Goal: Task Accomplishment & Management: Manage account settings

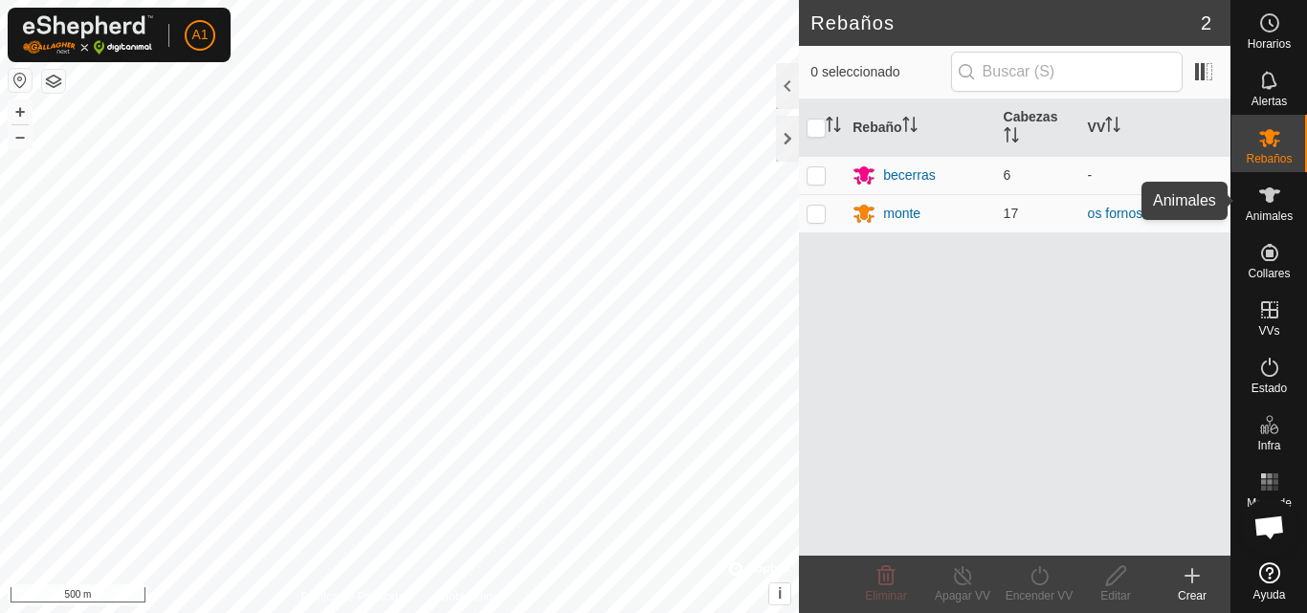
click at [1268, 196] on icon at bounding box center [1269, 195] width 21 height 15
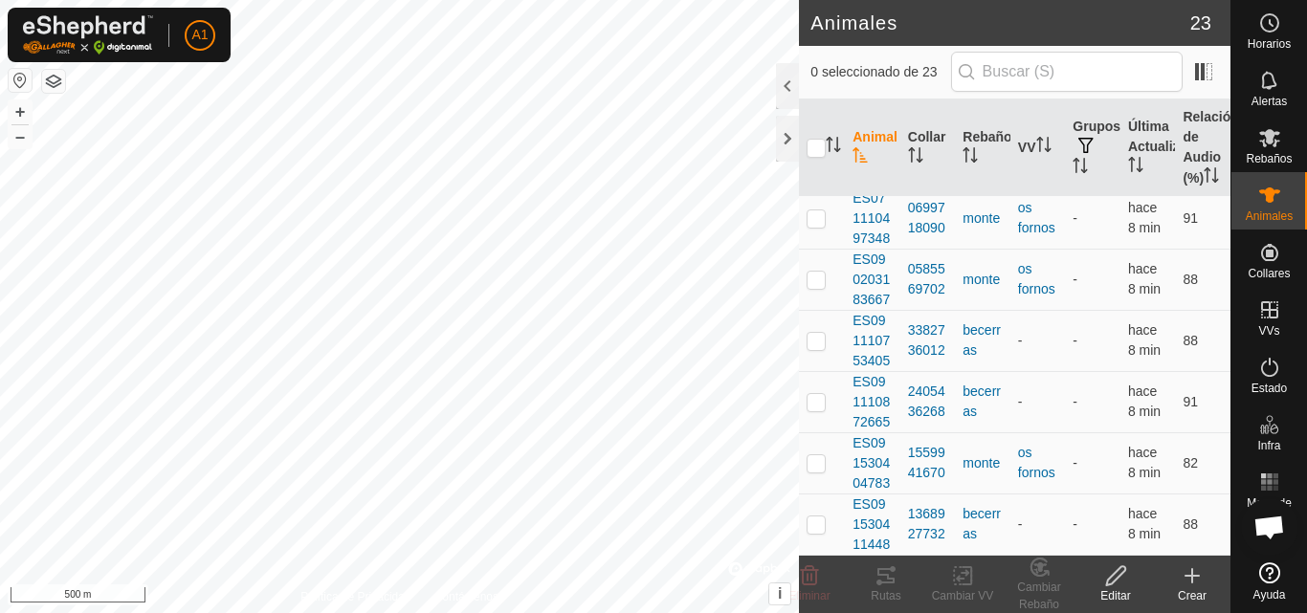
scroll to position [1070, 0]
click at [1264, 141] on icon at bounding box center [1269, 138] width 21 height 18
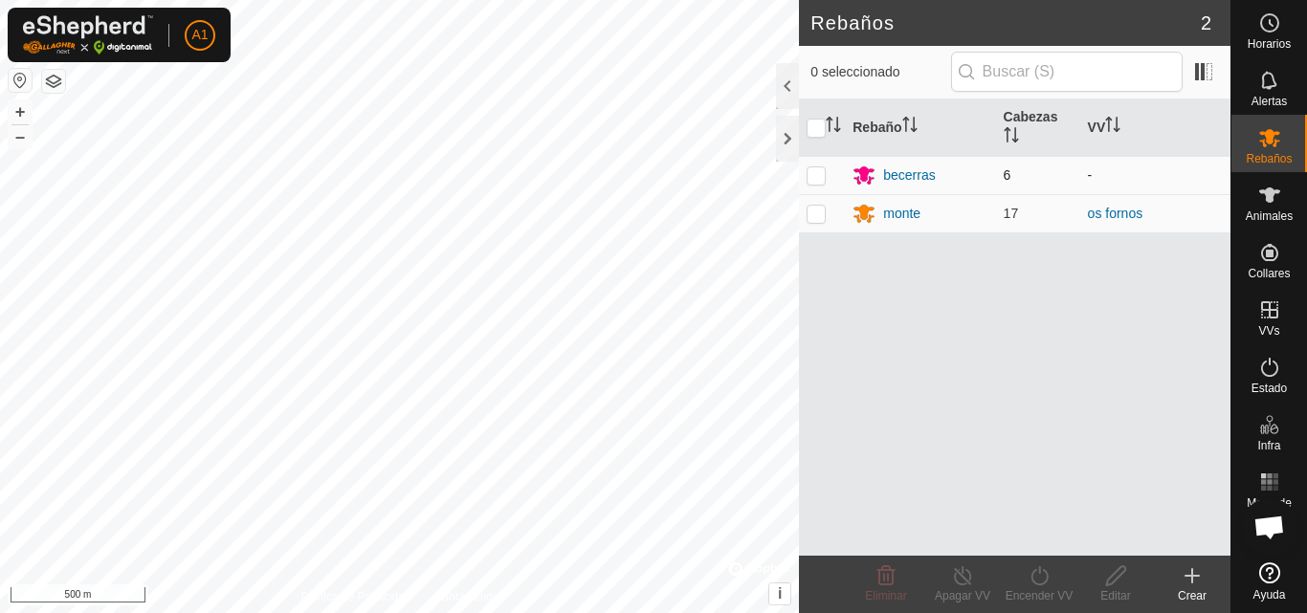
click at [819, 175] on p-checkbox at bounding box center [816, 174] width 19 height 15
checkbox input "true"
click at [1192, 576] on icon at bounding box center [1192, 576] width 13 height 0
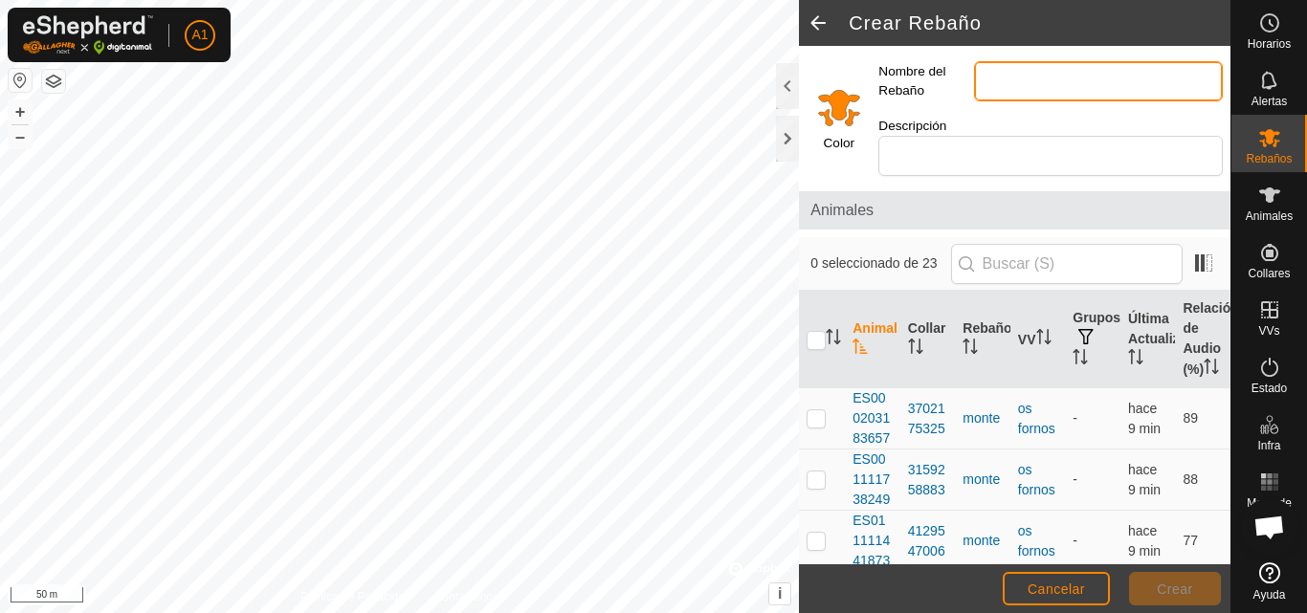
click at [1054, 86] on input "Nombre del Rebaño" at bounding box center [1098, 81] width 249 height 40
type input "desactivados"
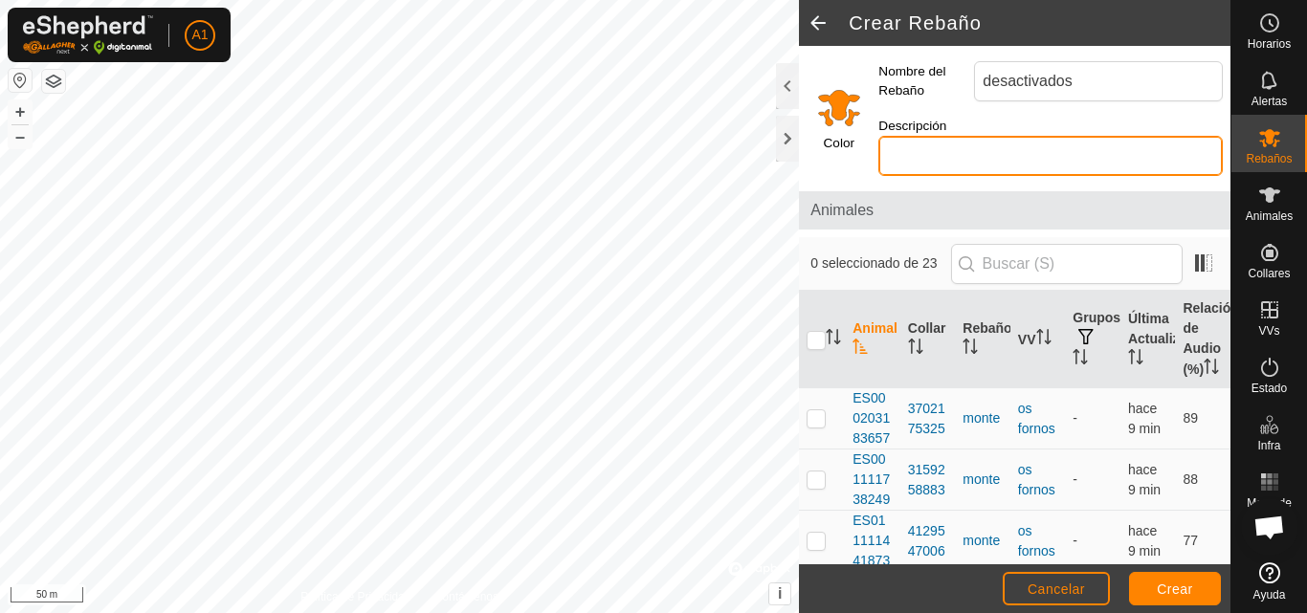
click at [892, 155] on input "Descripción" at bounding box center [1050, 156] width 344 height 40
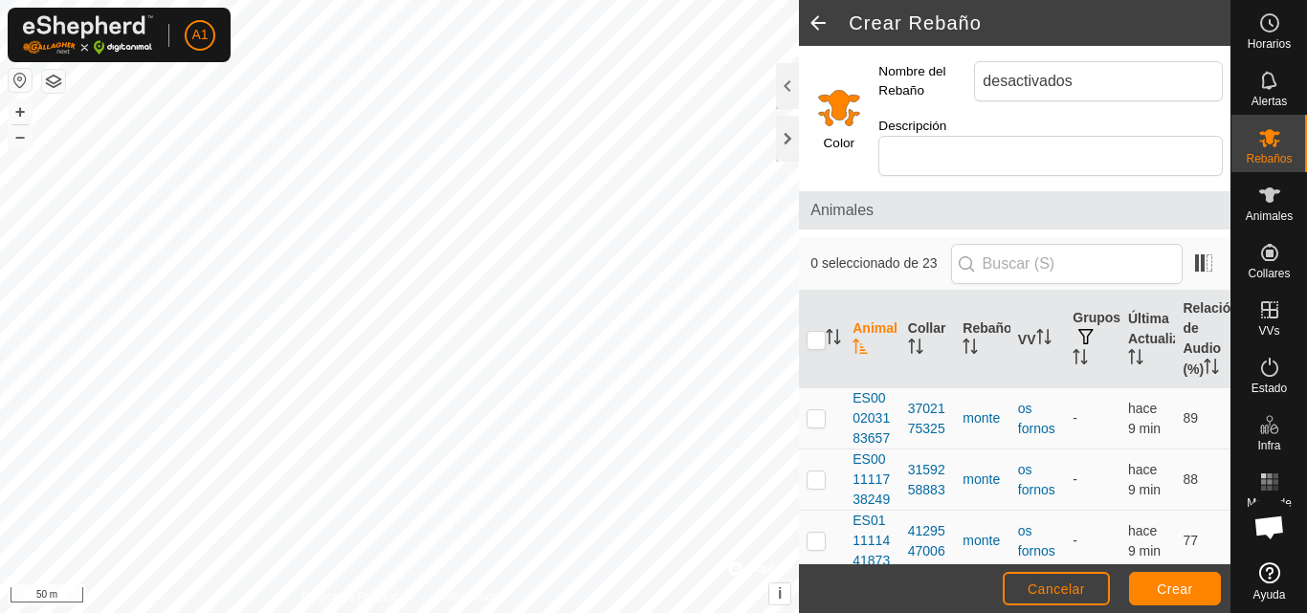
click at [842, 104] on input "Select a color" at bounding box center [839, 107] width 46 height 46
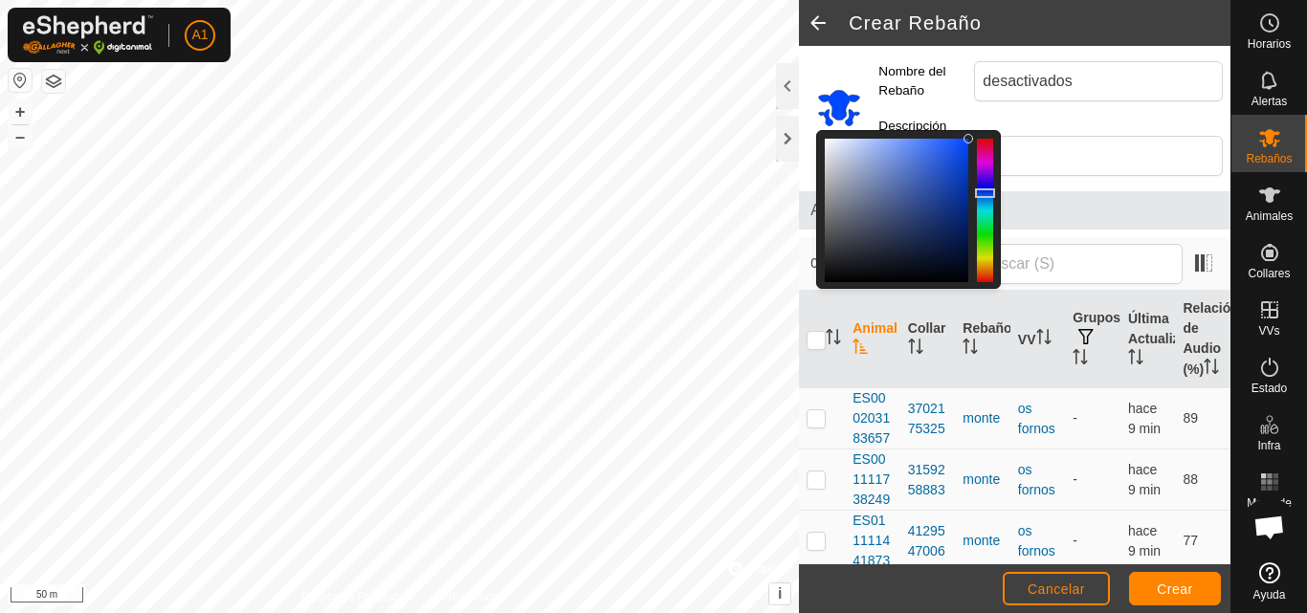
click at [983, 193] on div at bounding box center [985, 211] width 16 height 144
click at [1164, 580] on button "Crear" at bounding box center [1175, 588] width 92 height 33
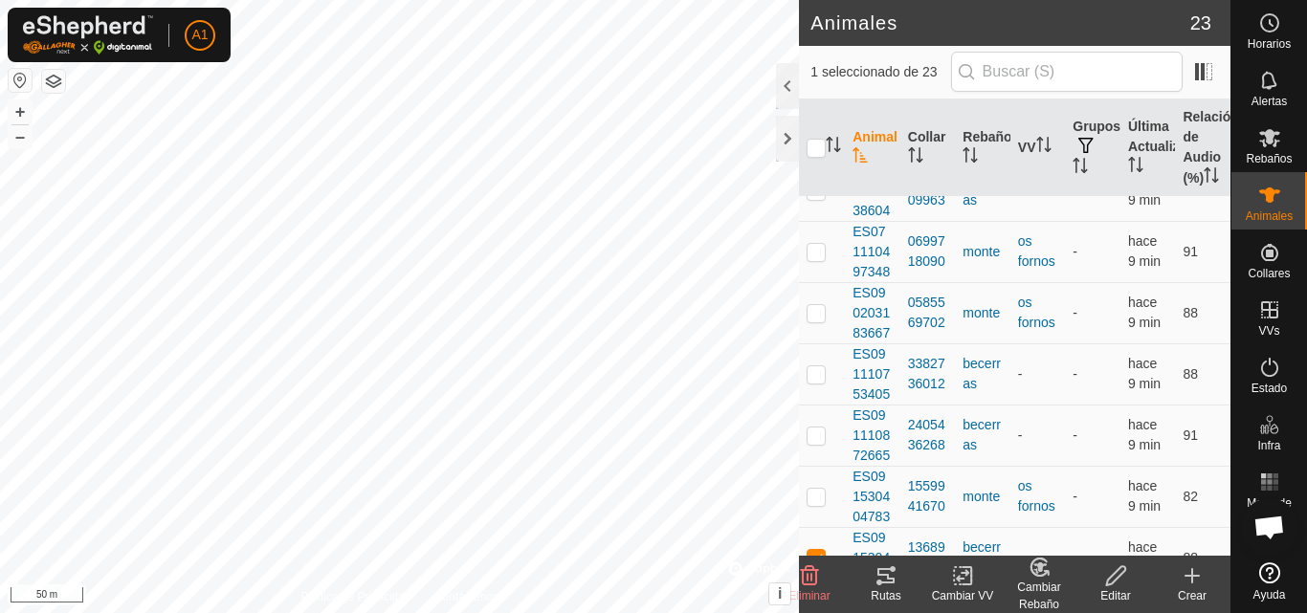
scroll to position [1070, 0]
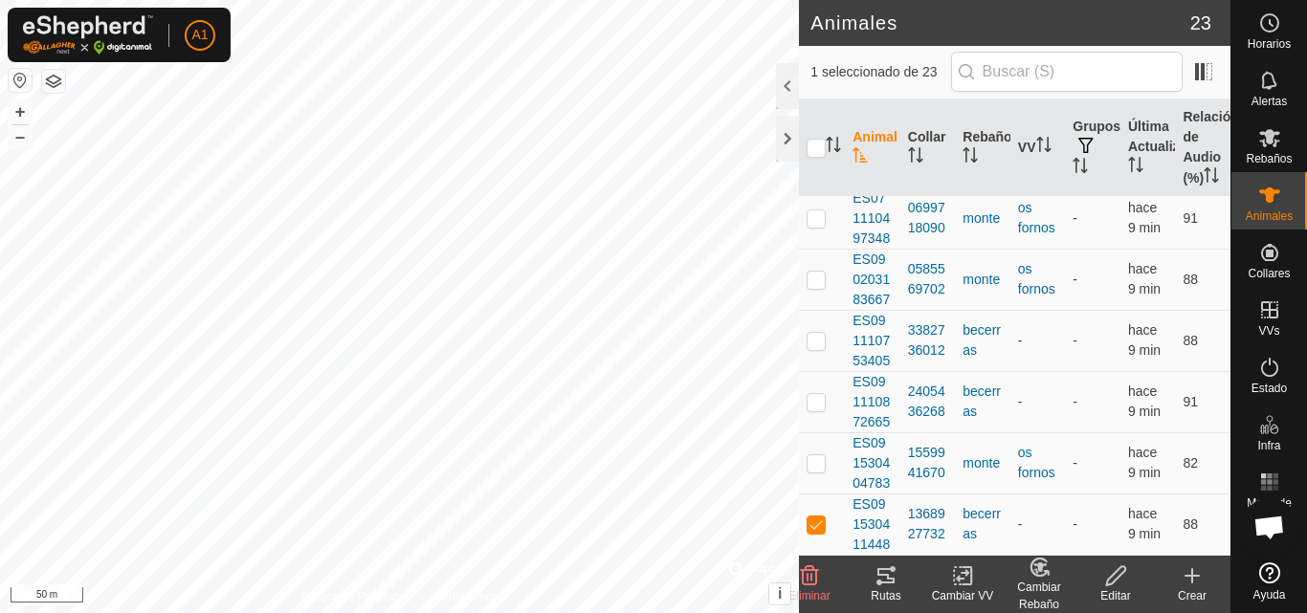
click at [1036, 576] on icon at bounding box center [1039, 567] width 16 height 17
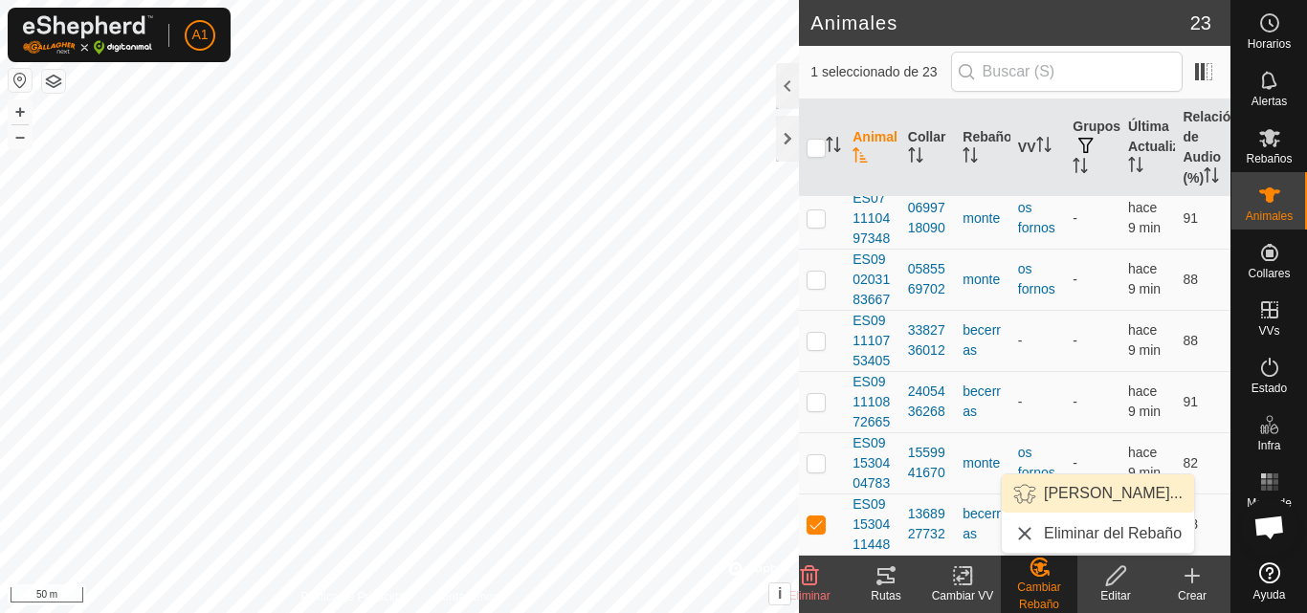
click at [1096, 491] on link "[PERSON_NAME]..." at bounding box center [1098, 494] width 192 height 38
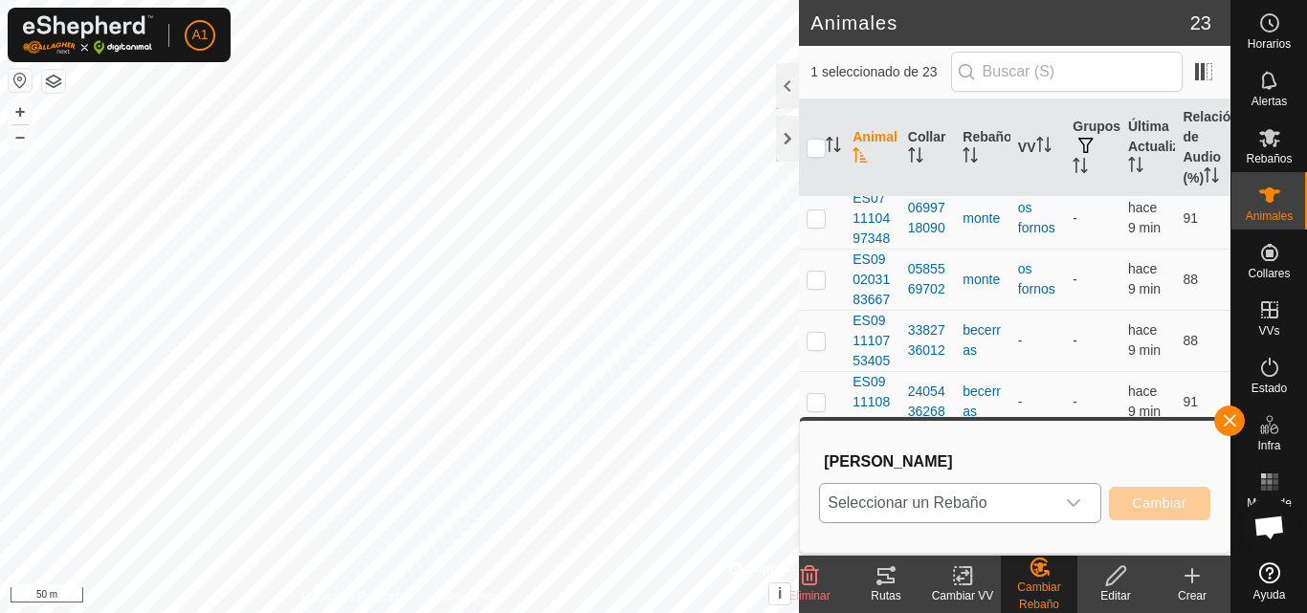
click at [1080, 504] on icon "dropdown trigger" at bounding box center [1073, 503] width 15 height 15
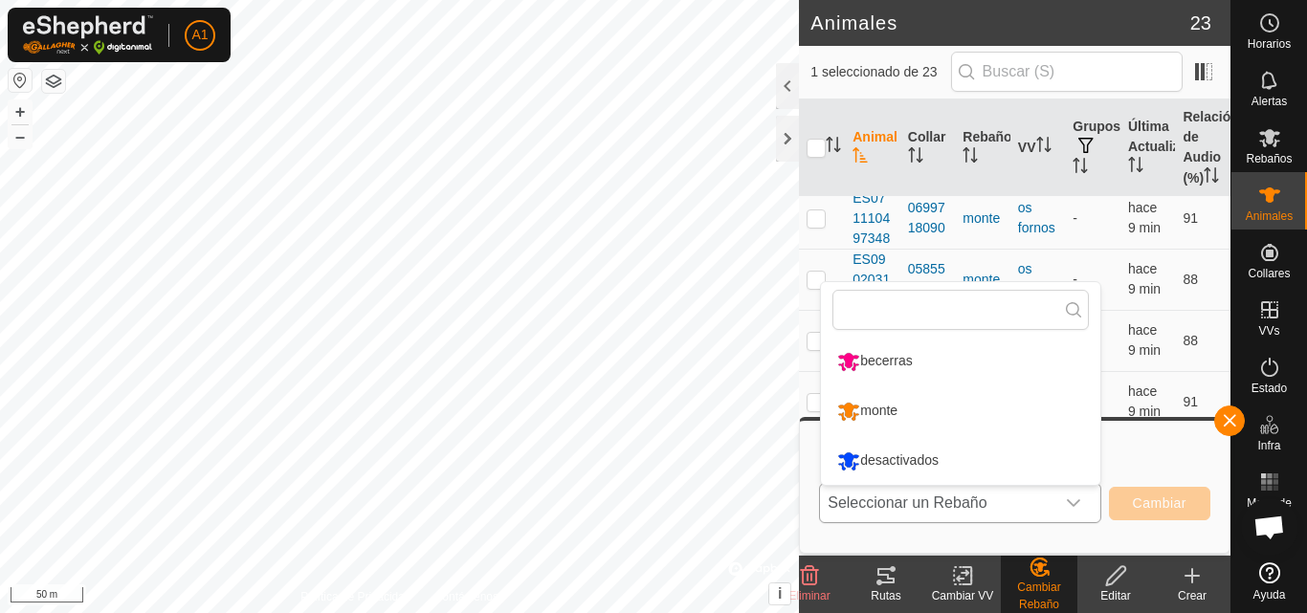
click at [985, 456] on li "desactivados" at bounding box center [960, 461] width 279 height 48
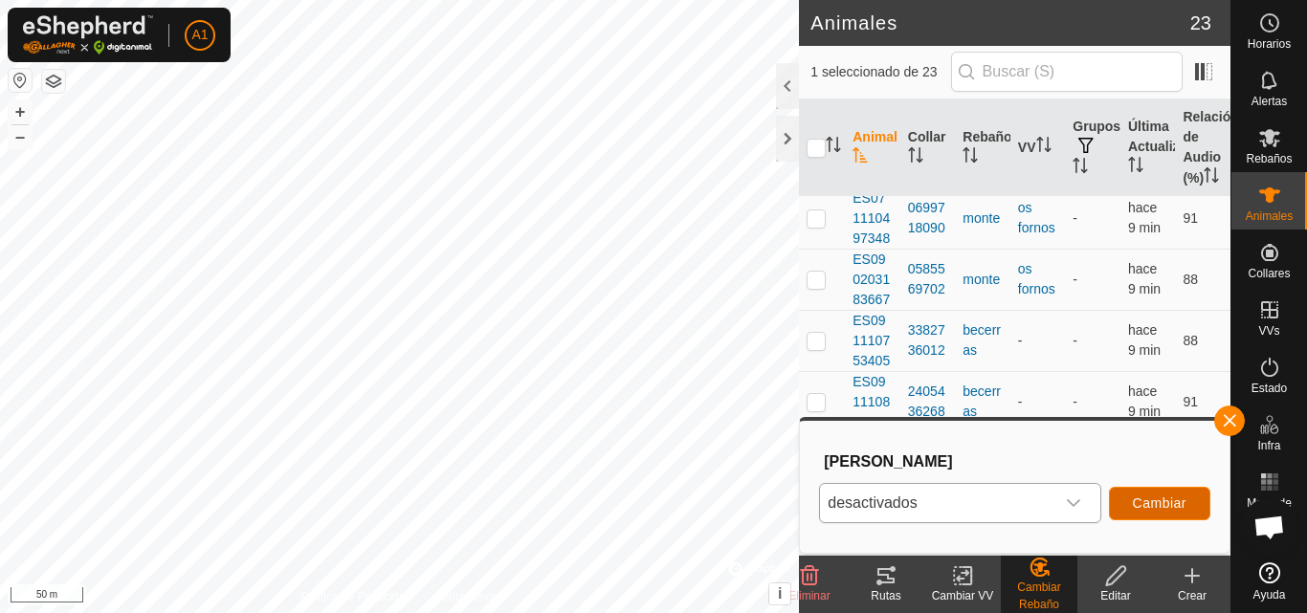
click at [1164, 502] on span "Cambiar" at bounding box center [1160, 503] width 54 height 15
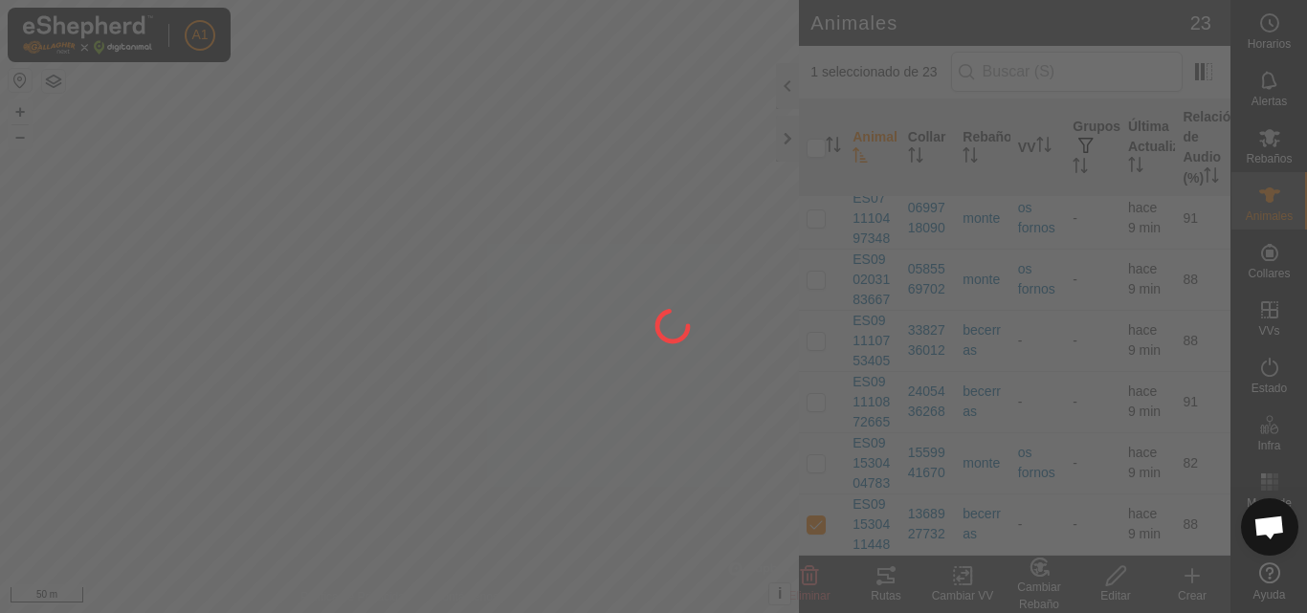
checkbox input "false"
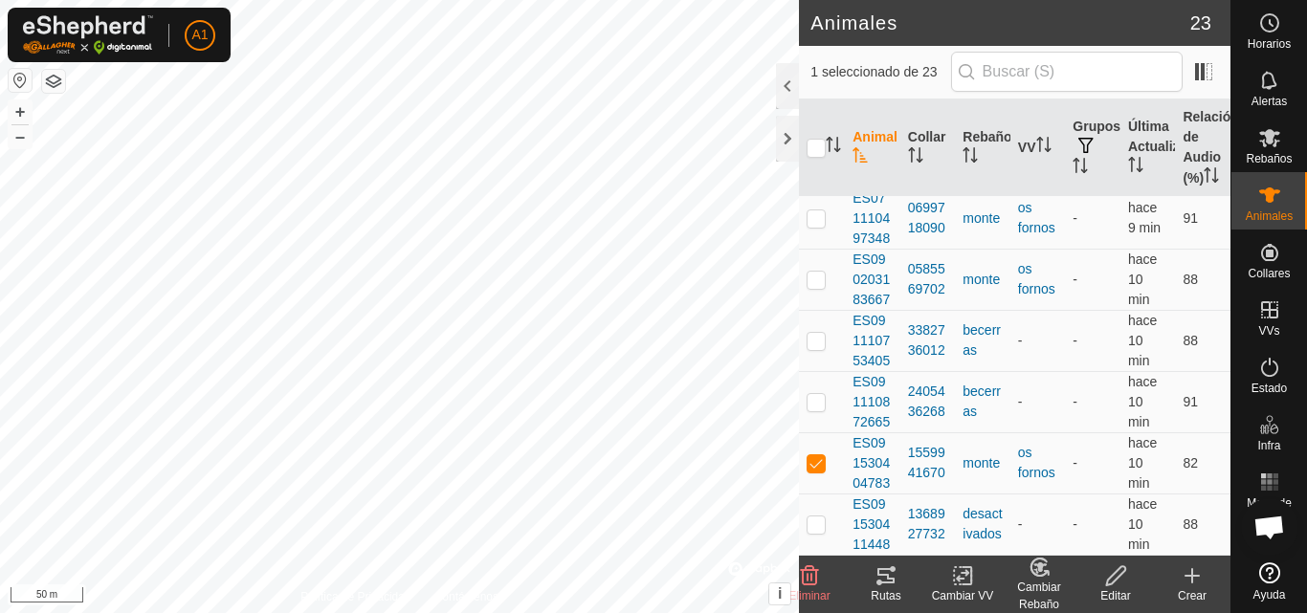
click at [1041, 579] on div "Cambiar Rebaño" at bounding box center [1039, 596] width 77 height 34
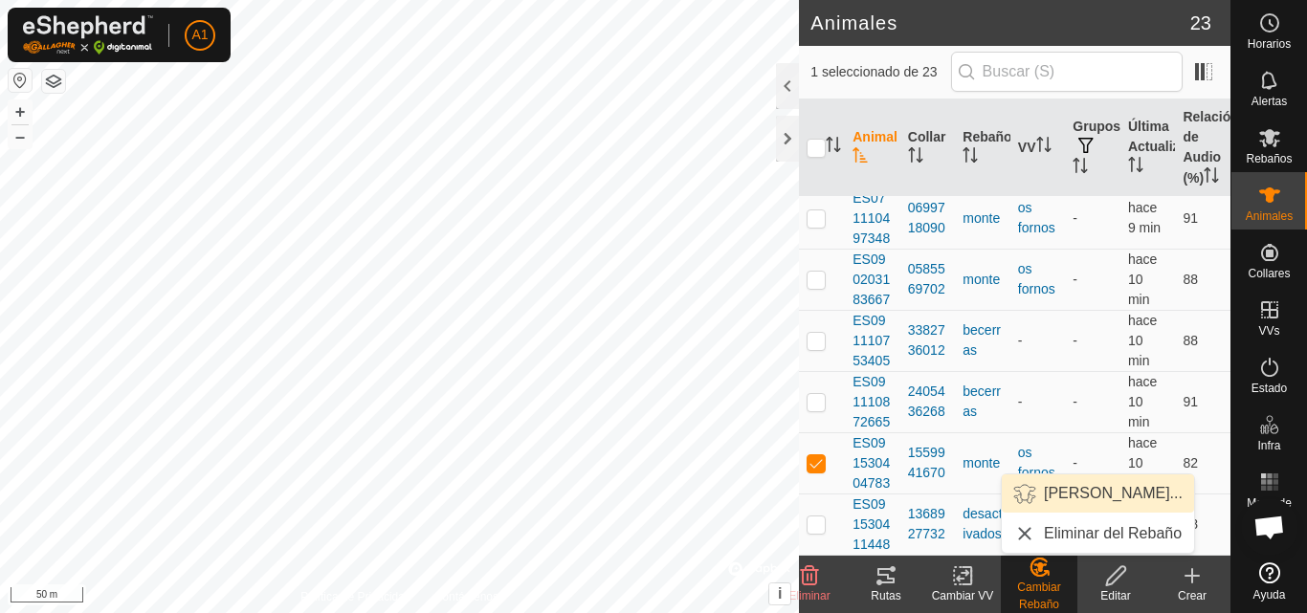
click at [1080, 484] on link "[PERSON_NAME]..." at bounding box center [1098, 494] width 192 height 38
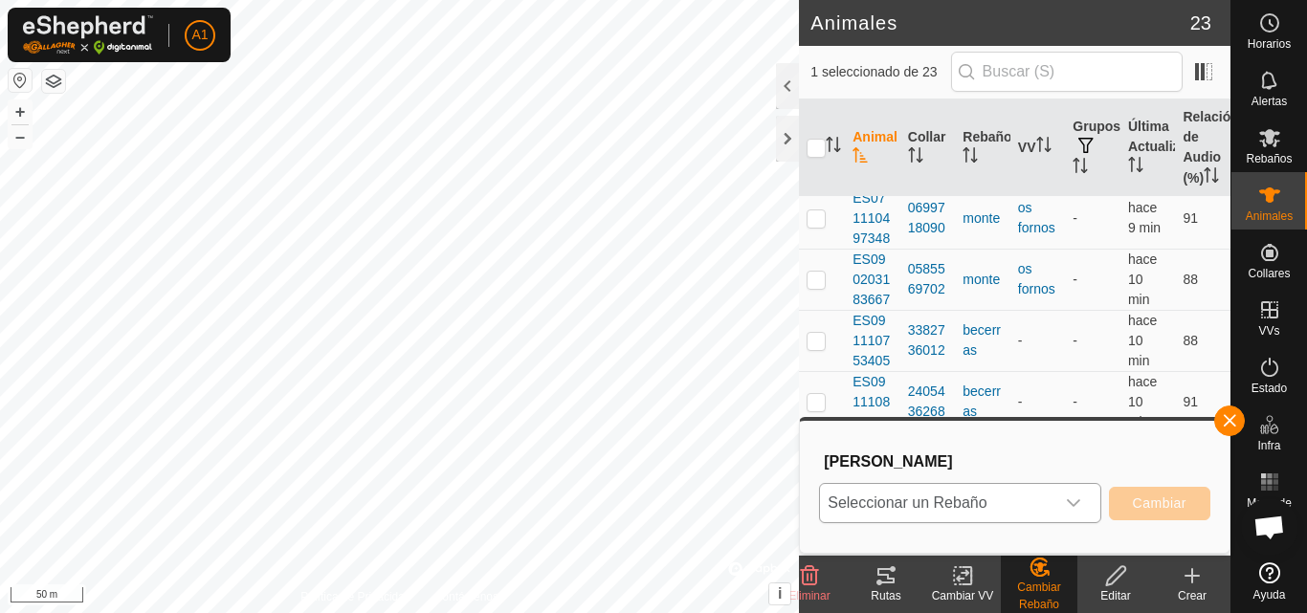
click at [1085, 500] on div "dropdown trigger" at bounding box center [1073, 503] width 38 height 38
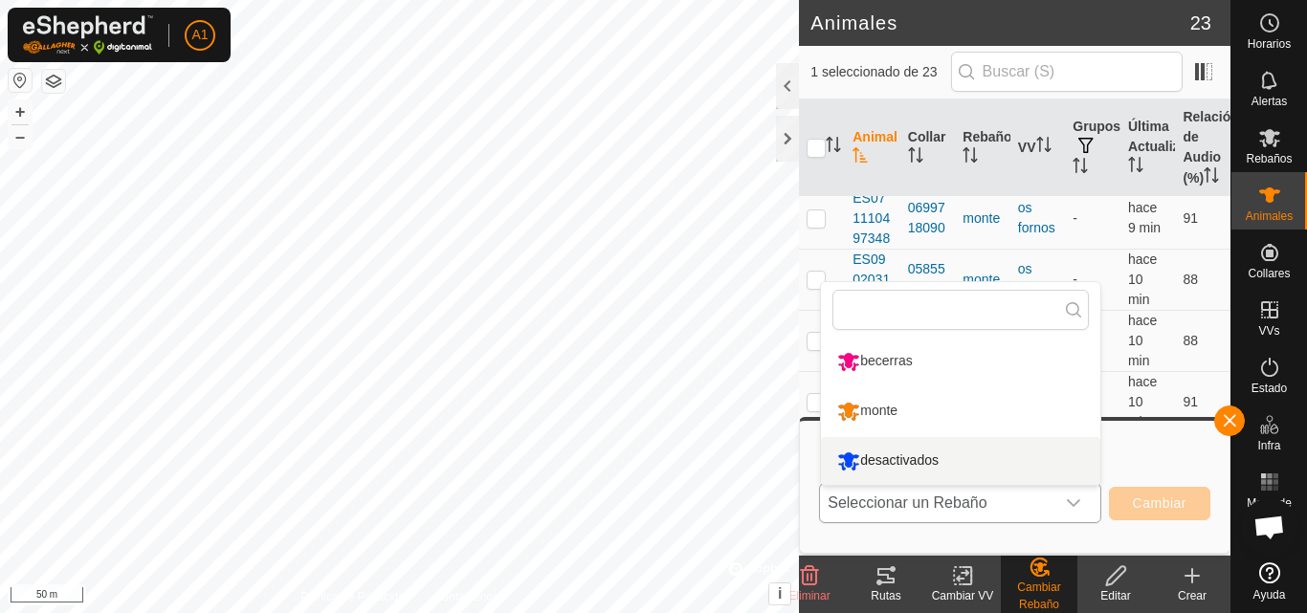
click at [960, 463] on li "desactivados" at bounding box center [960, 461] width 279 height 48
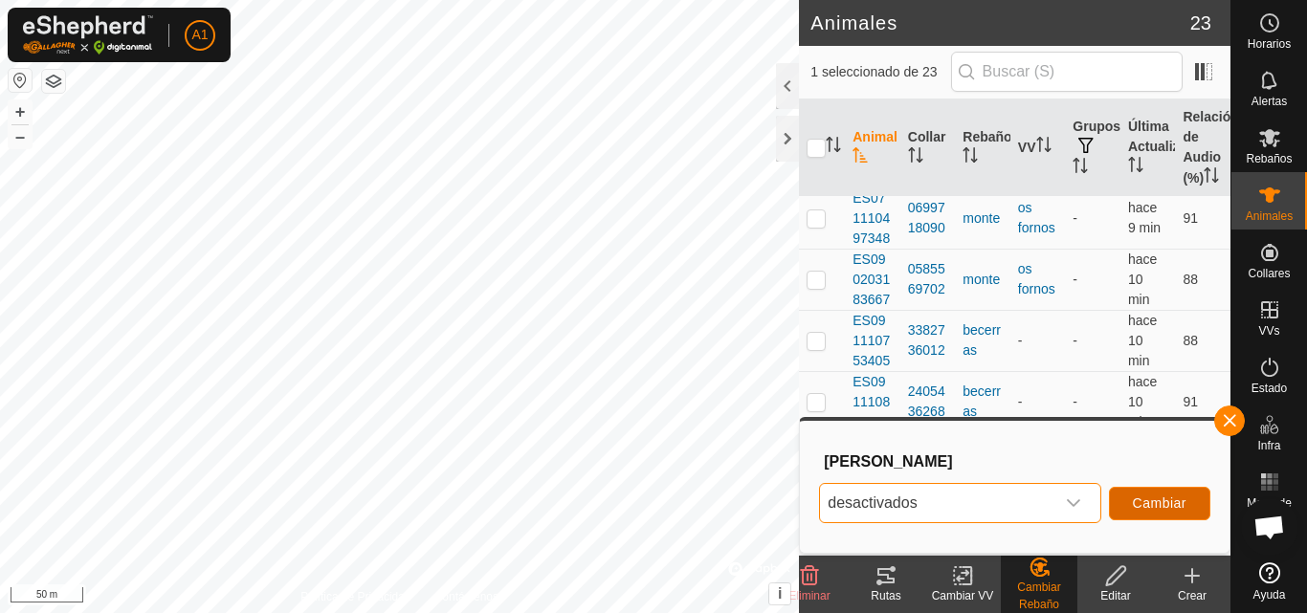
click at [1152, 496] on span "Cambiar" at bounding box center [1160, 503] width 54 height 15
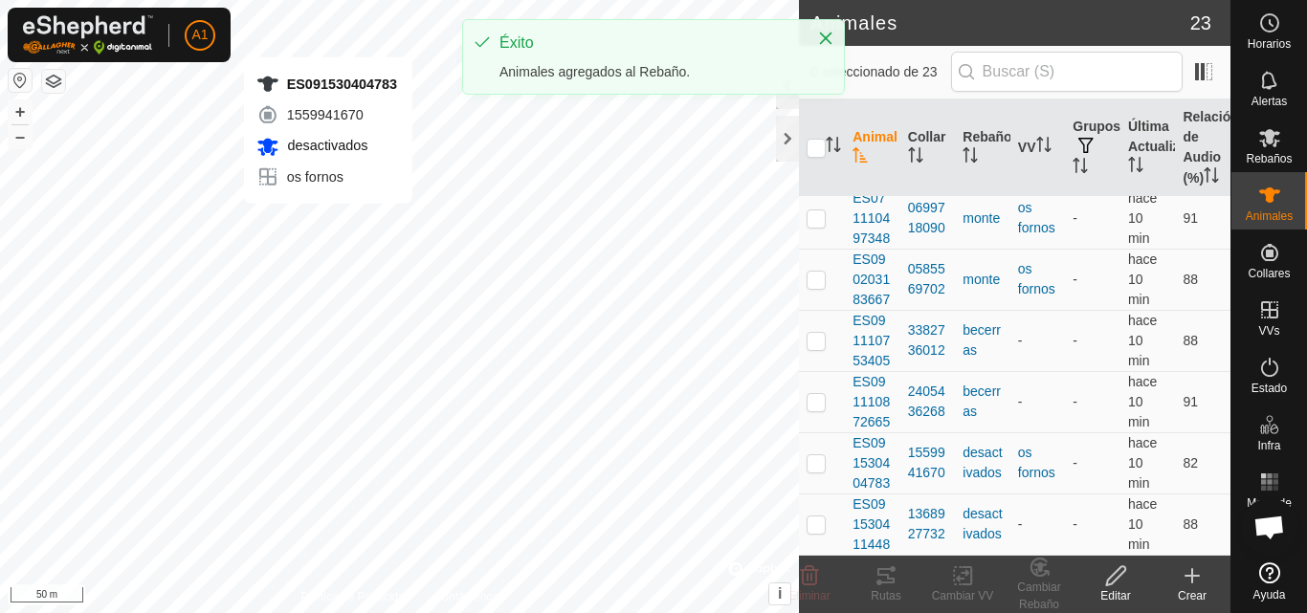
checkbox input "true"
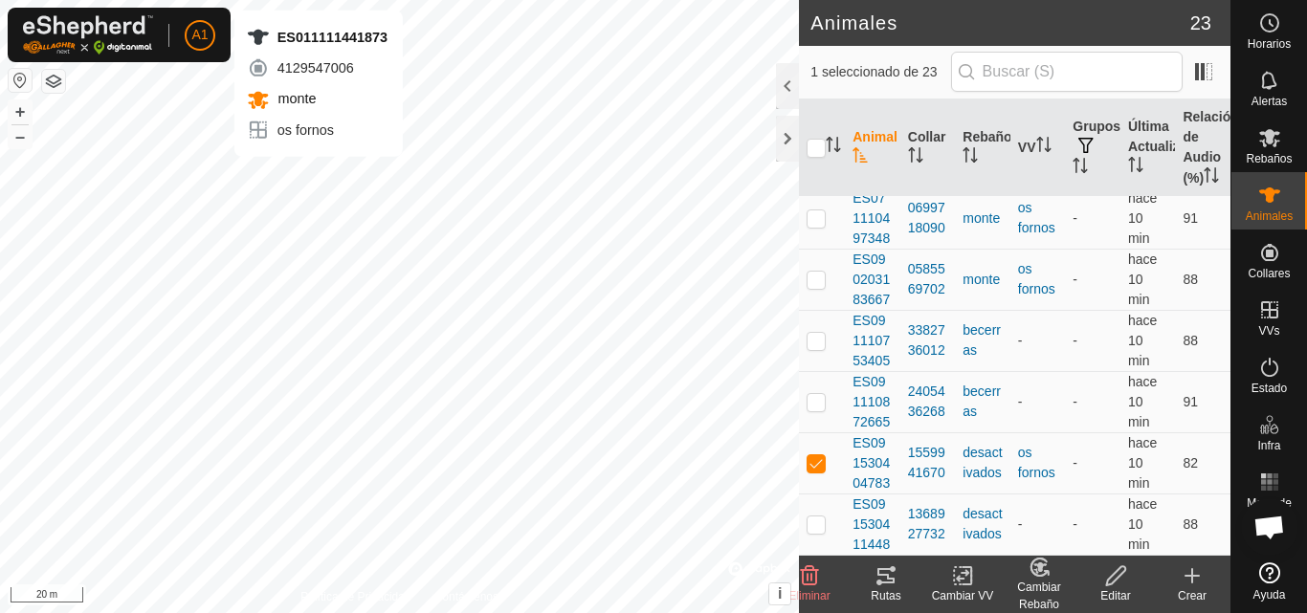
checkbox input "true"
checkbox input "false"
click at [1031, 580] on div "Cambiar Rebaño" at bounding box center [1039, 596] width 77 height 34
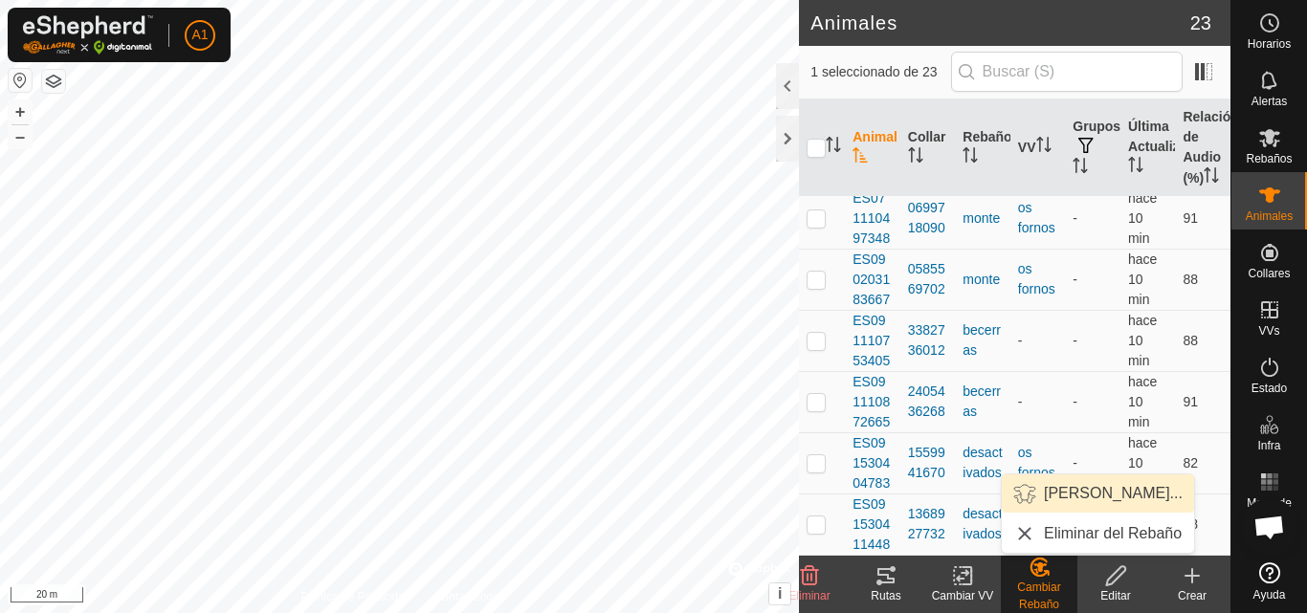
click at [1071, 489] on link "[PERSON_NAME]..." at bounding box center [1098, 494] width 192 height 38
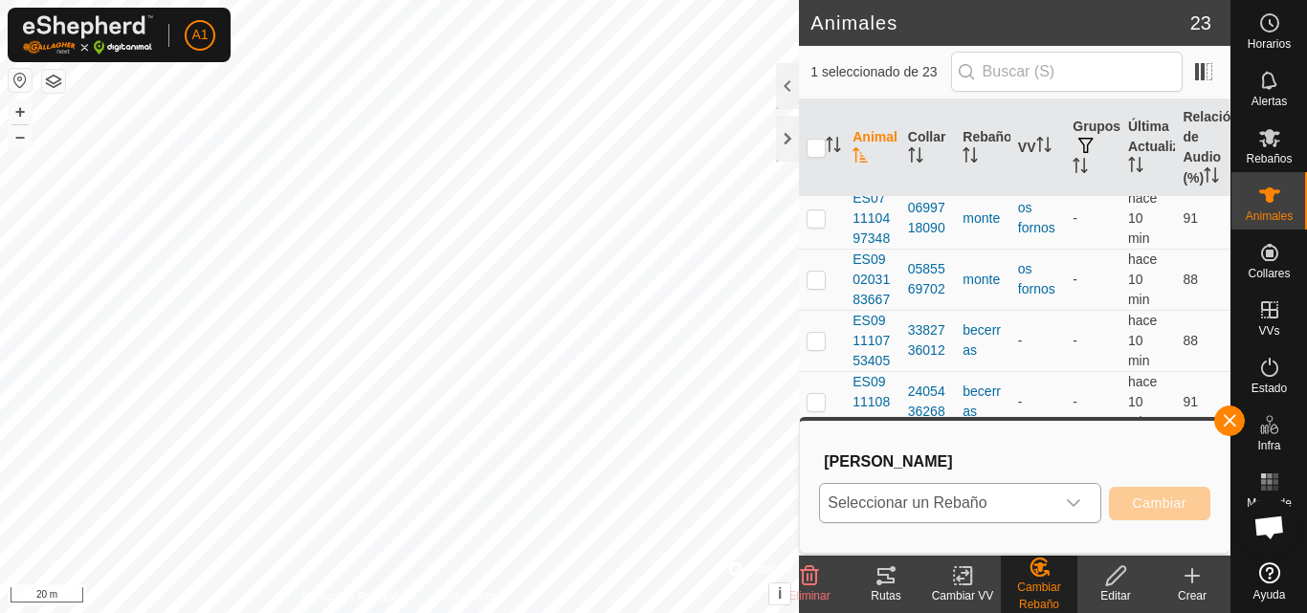
click at [1066, 491] on div "dropdown trigger" at bounding box center [1073, 503] width 38 height 38
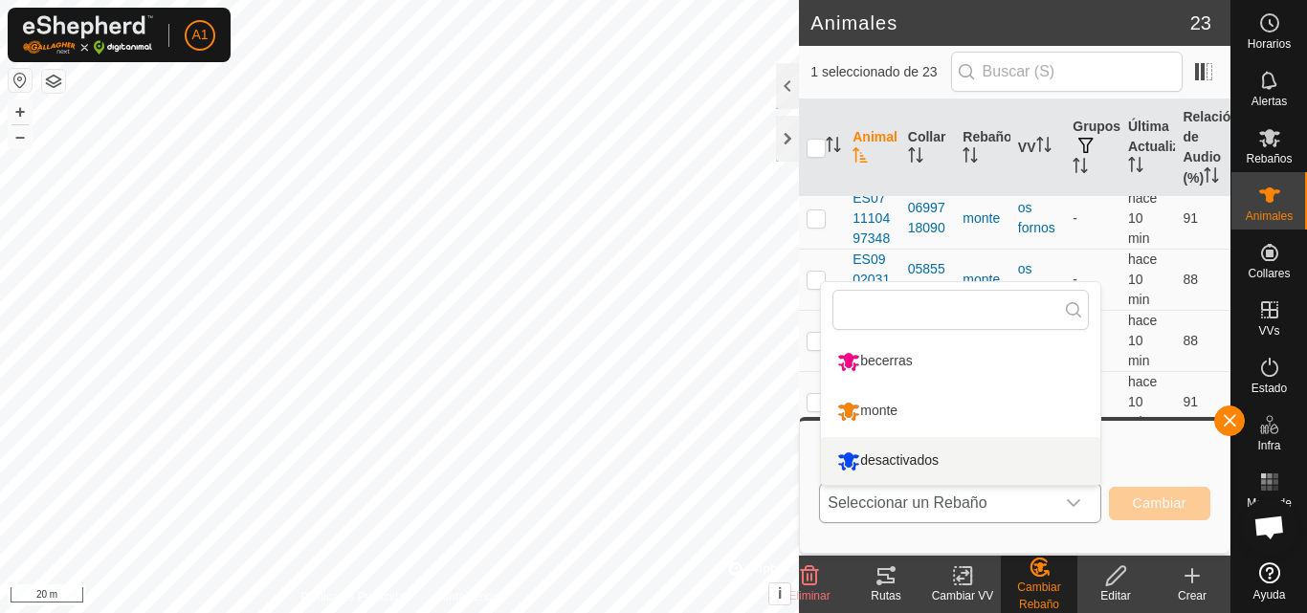
click at [933, 457] on li "desactivados" at bounding box center [960, 461] width 279 height 48
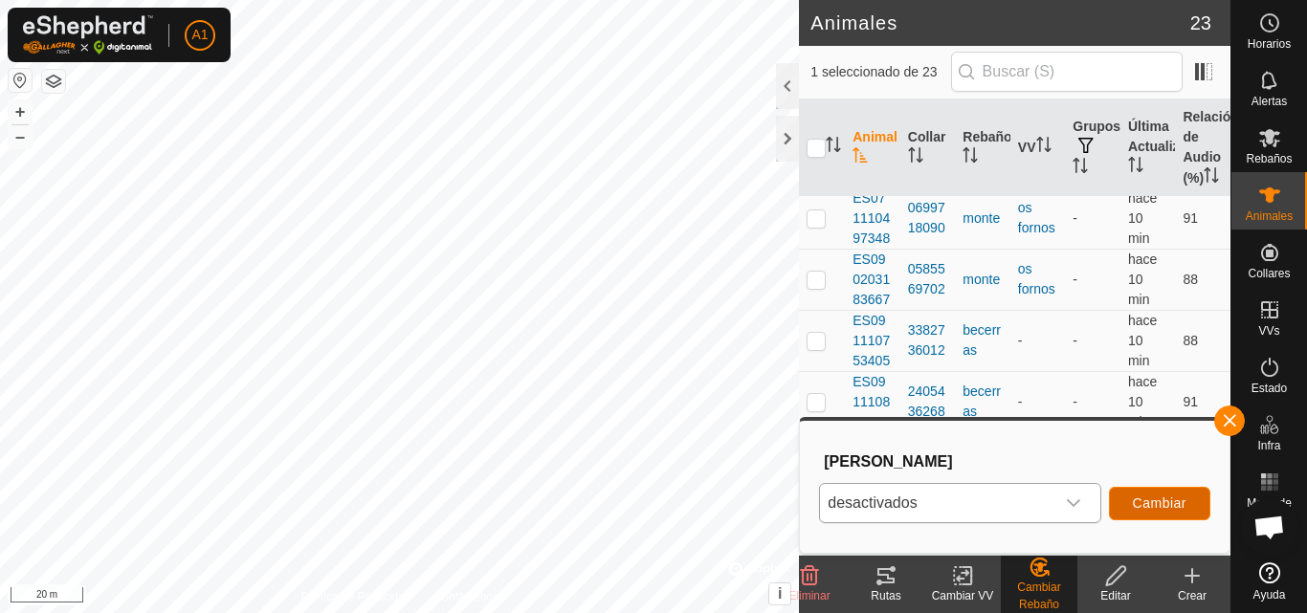
click at [1133, 495] on button "Cambiar" at bounding box center [1159, 503] width 101 height 33
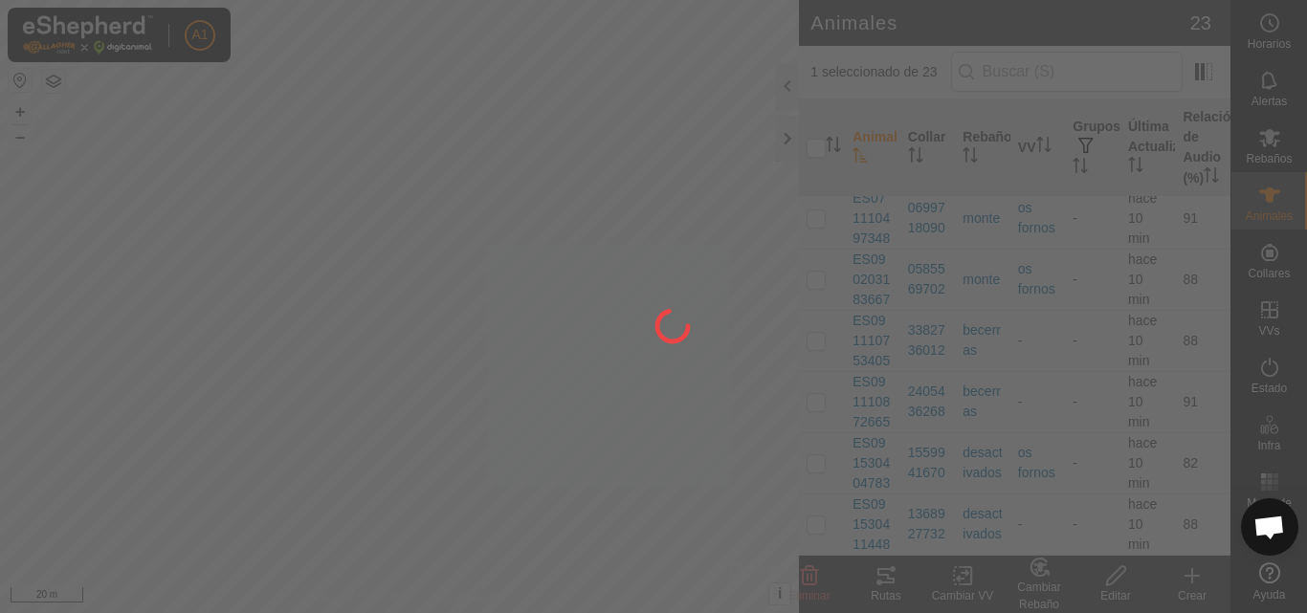
checkbox input "false"
